Goal: Transaction & Acquisition: Purchase product/service

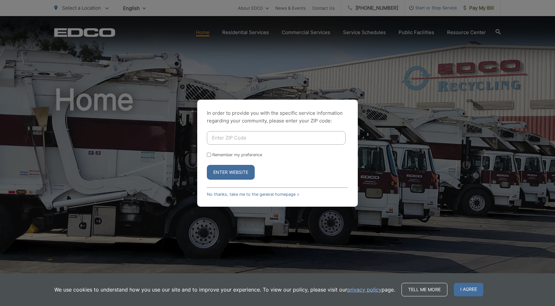
click at [480, 6] on div "In order to provide you with the specific service information regarding your co…" at bounding box center [277, 153] width 555 height 306
click at [225, 138] on input "Enter ZIP Code" at bounding box center [276, 137] width 139 height 13
type input "91942"
click at [210, 155] on input "Remember my preference" at bounding box center [209, 155] width 4 height 4
checkbox input "true"
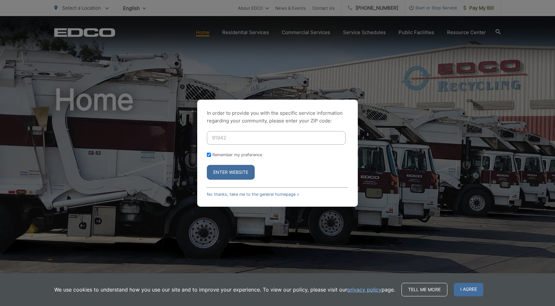
checkbox input "true"
click at [231, 171] on button "Enter Website" at bounding box center [231, 172] width 48 height 15
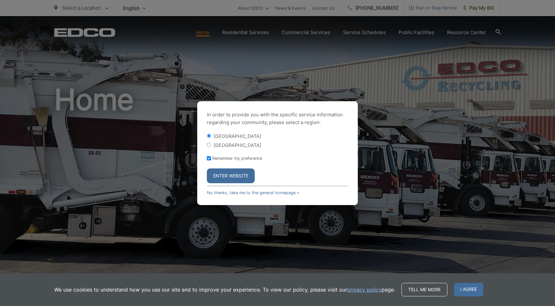
click at [224, 175] on button "Enter Website" at bounding box center [231, 175] width 48 height 15
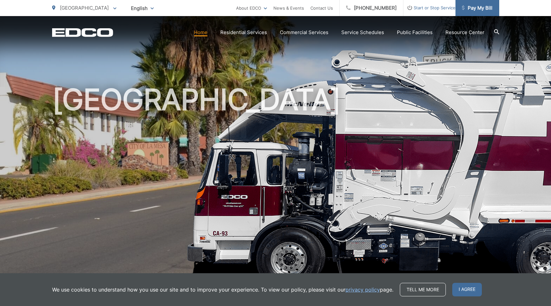
click at [476, 8] on span "Pay My Bill" at bounding box center [477, 8] width 31 height 8
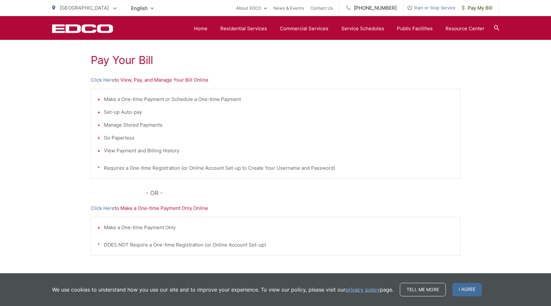
scroll to position [113, 0]
click at [101, 80] on link "Click Here" at bounding box center [103, 81] width 24 height 8
